Goal: Find specific page/section: Find specific page/section

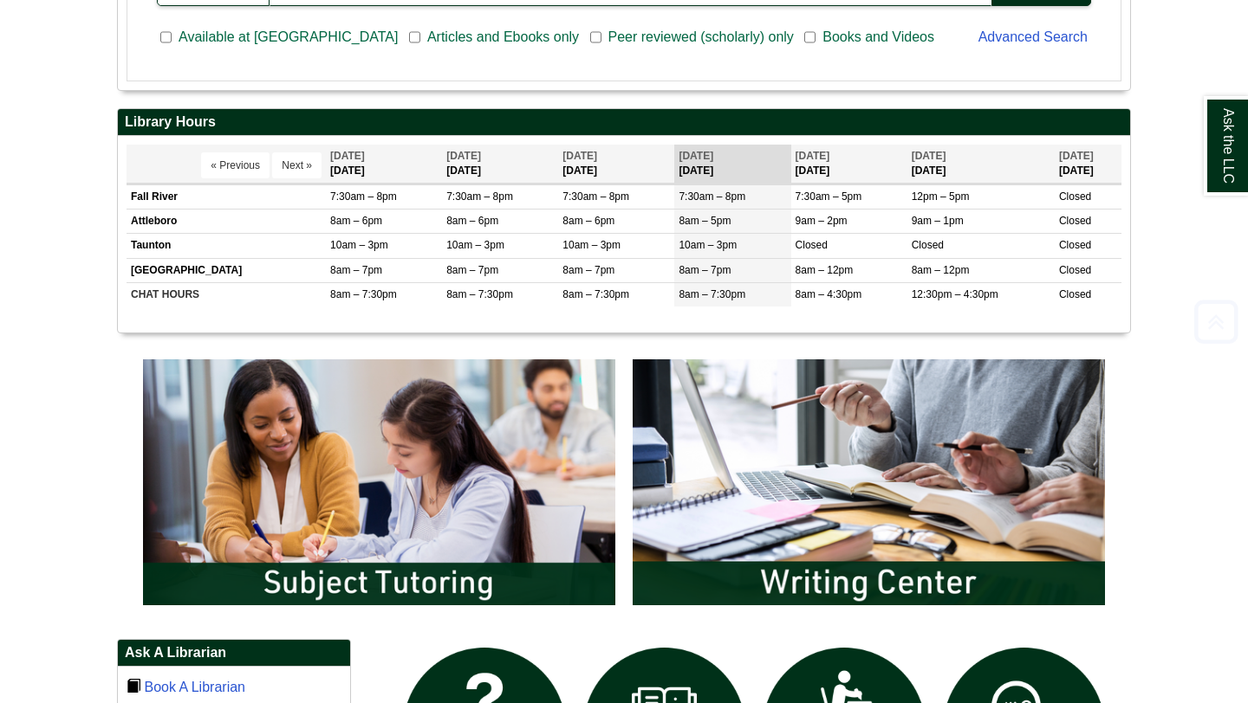
scroll to position [638, 0]
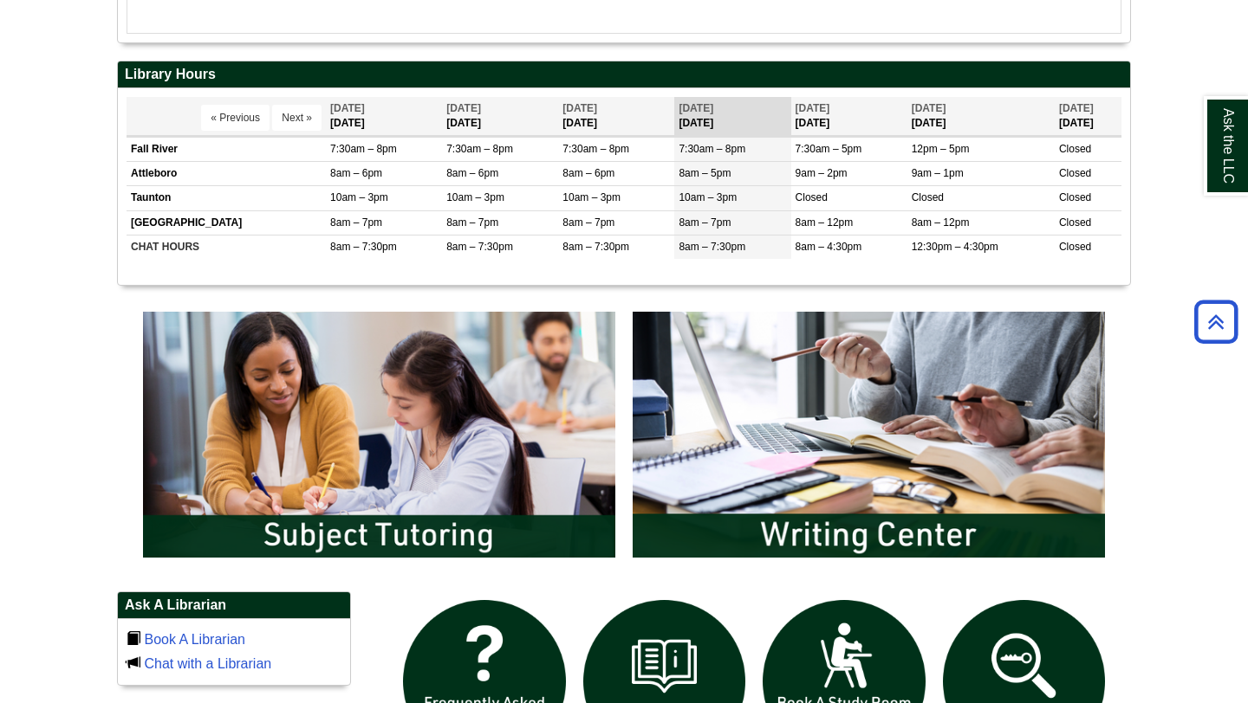
drag, startPoint x: 746, startPoint y: 153, endPoint x: 666, endPoint y: 156, distance: 79.7
click at [667, 156] on body "Skip to Main Content Toggle navigation Home Access Services Access Services Pol…" at bounding box center [624, 447] width 1248 height 2171
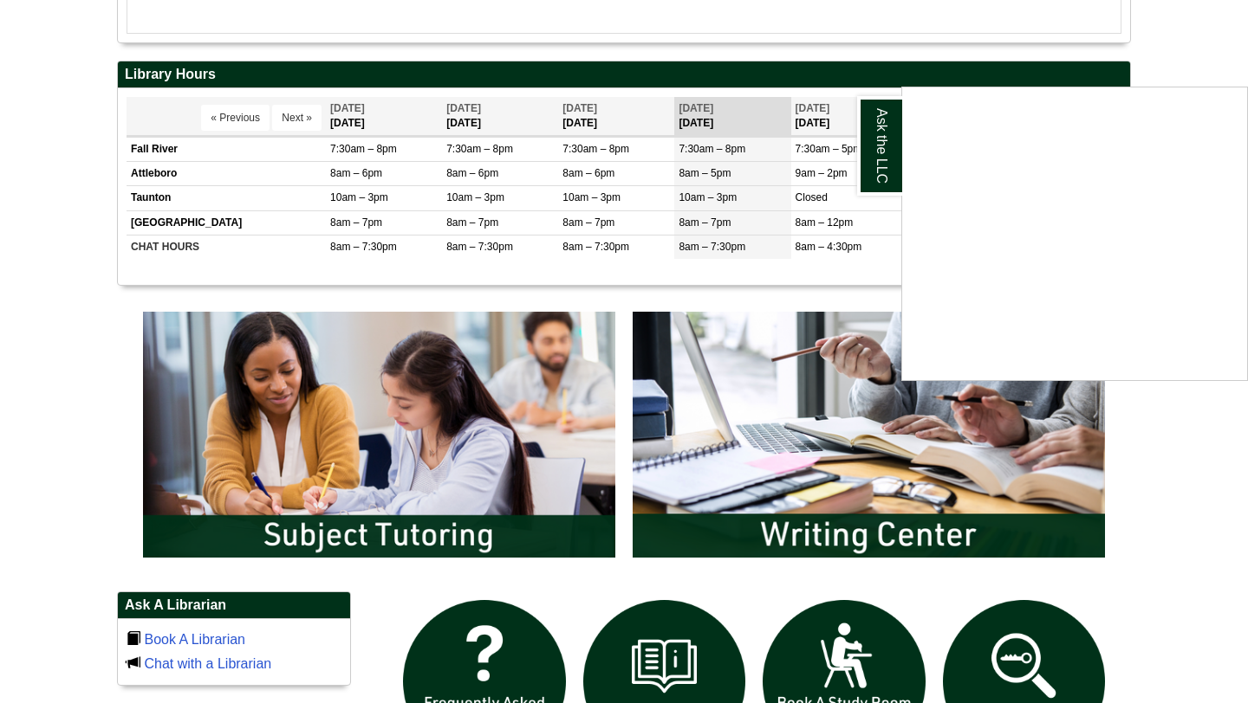
click at [1189, 428] on div "Ask the LLC" at bounding box center [624, 351] width 1248 height 703
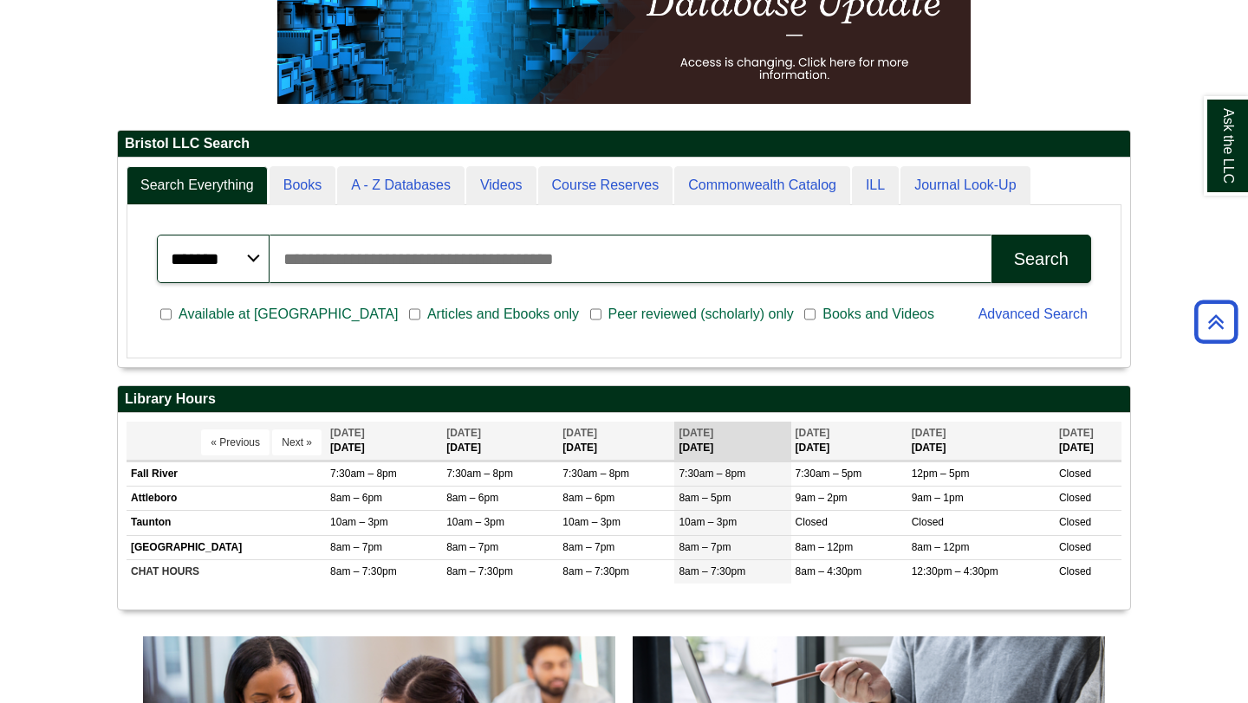
scroll to position [0, 0]
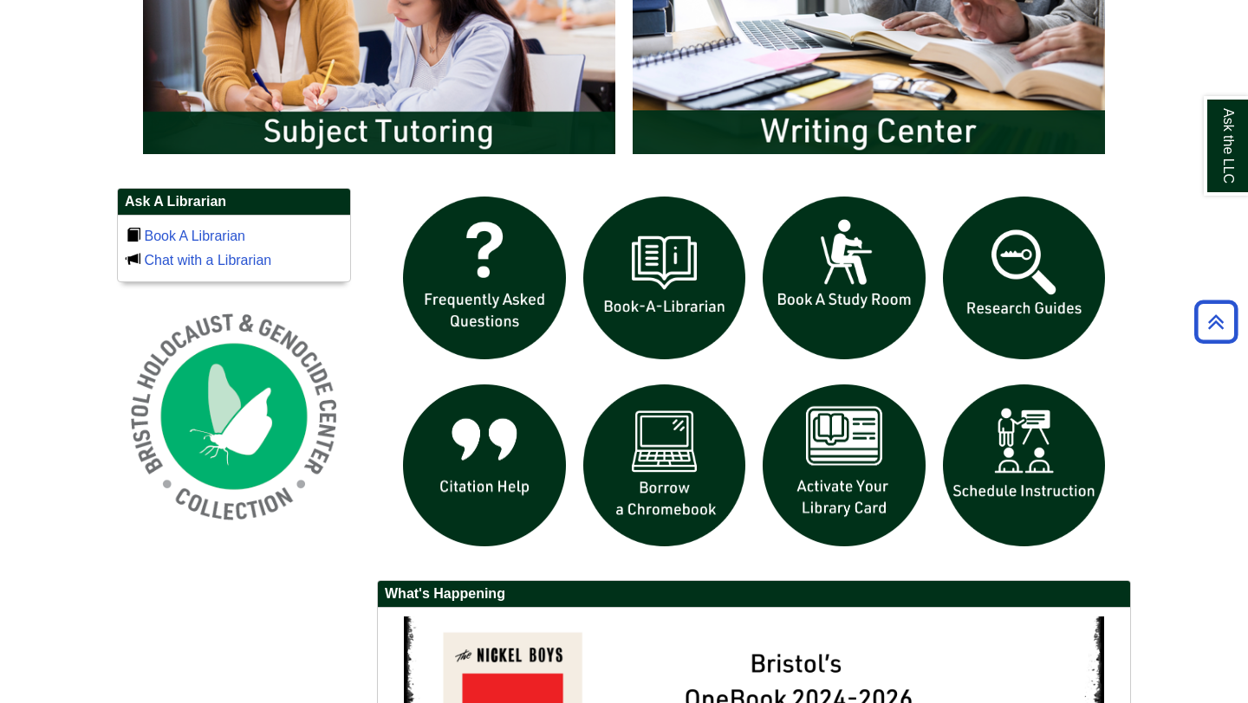
scroll to position [1467, 0]
